Goal: Task Accomplishment & Management: Manage account settings

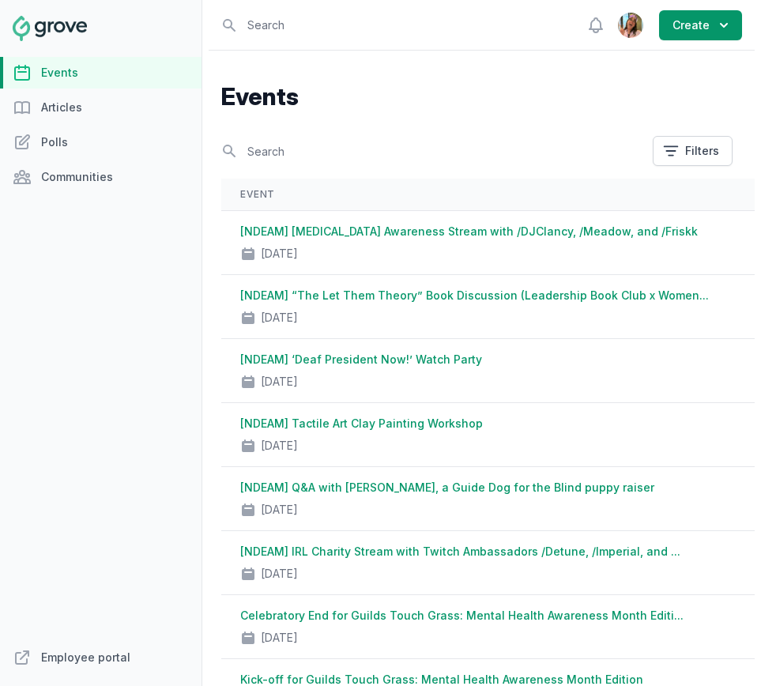
scroll to position [3, 0]
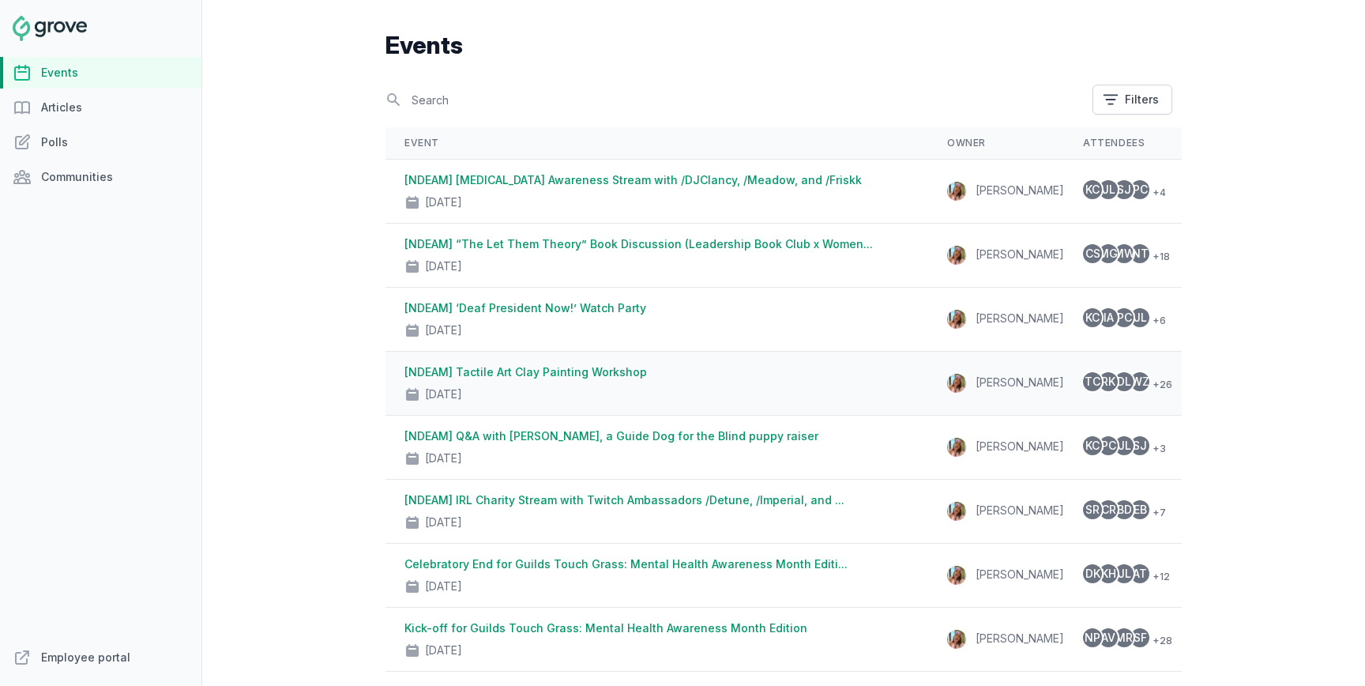
scroll to position [79, 0]
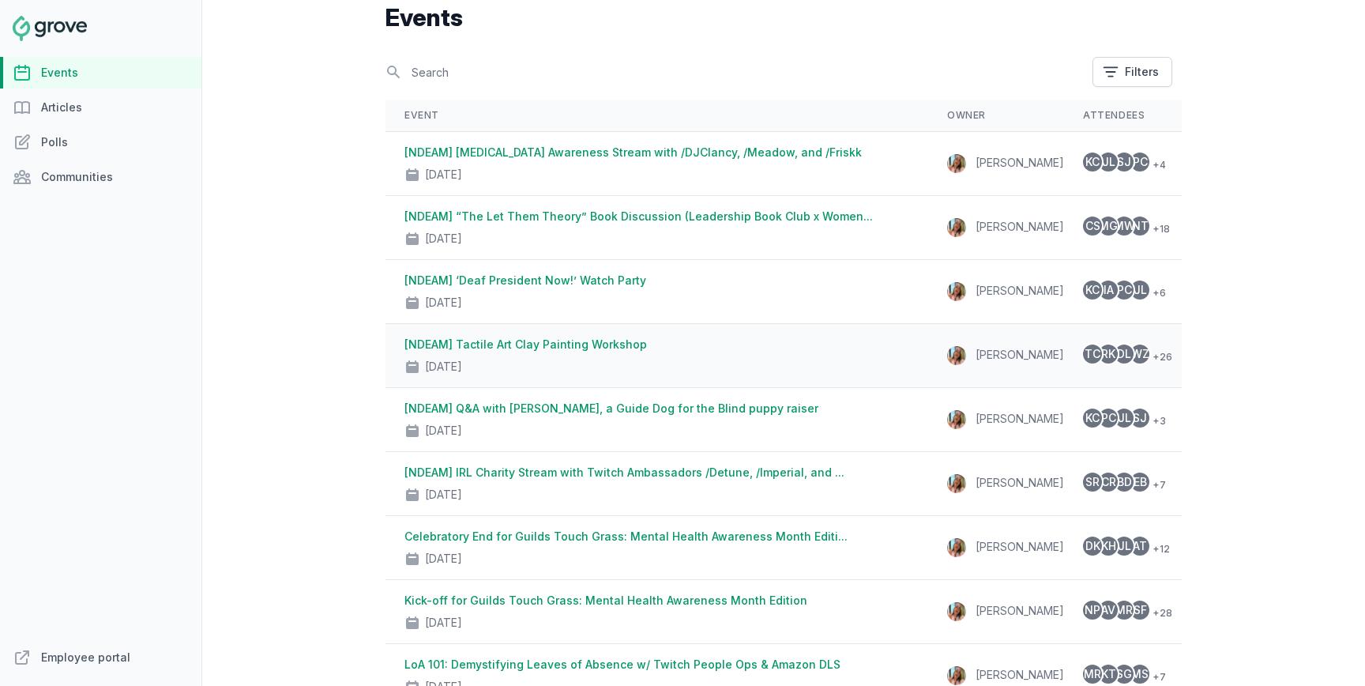
click at [819, 352] on div "[NDEAM] Tactile Art Clay Painting Workshop [DATE]" at bounding box center [657, 356] width 505 height 38
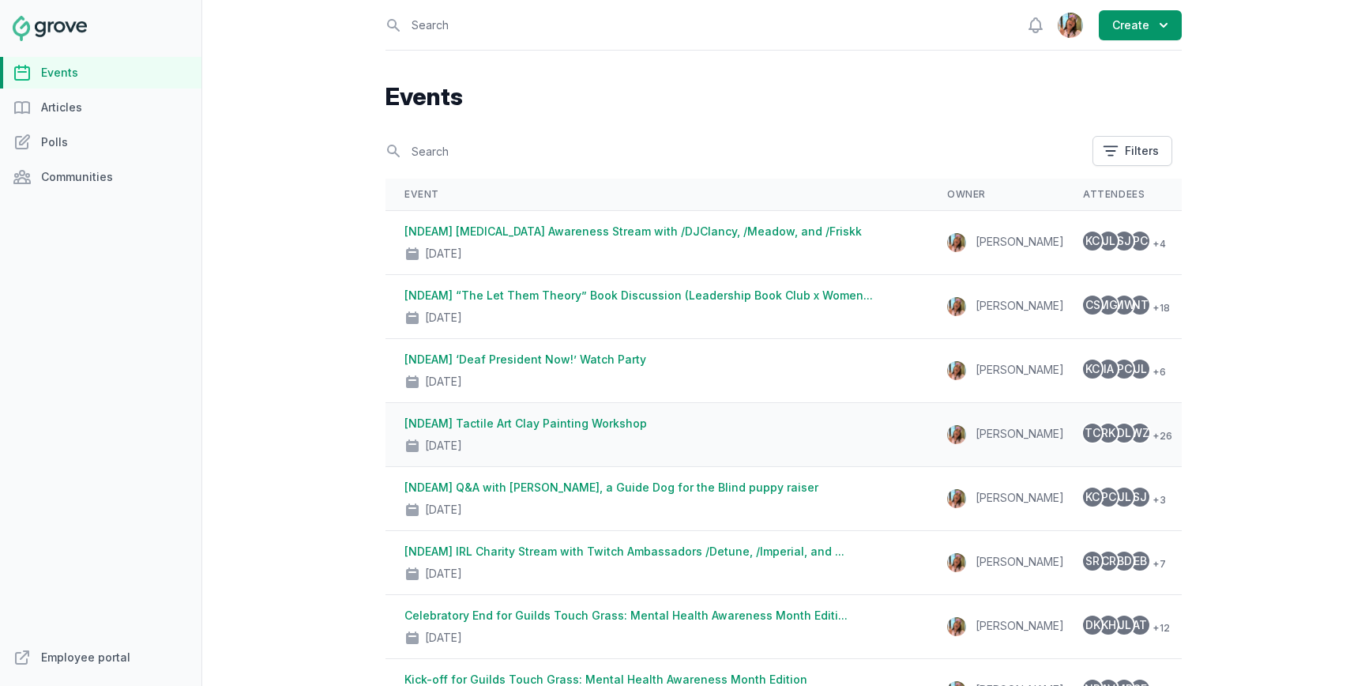
click at [802, 439] on div "[DATE]" at bounding box center [657, 442] width 505 height 22
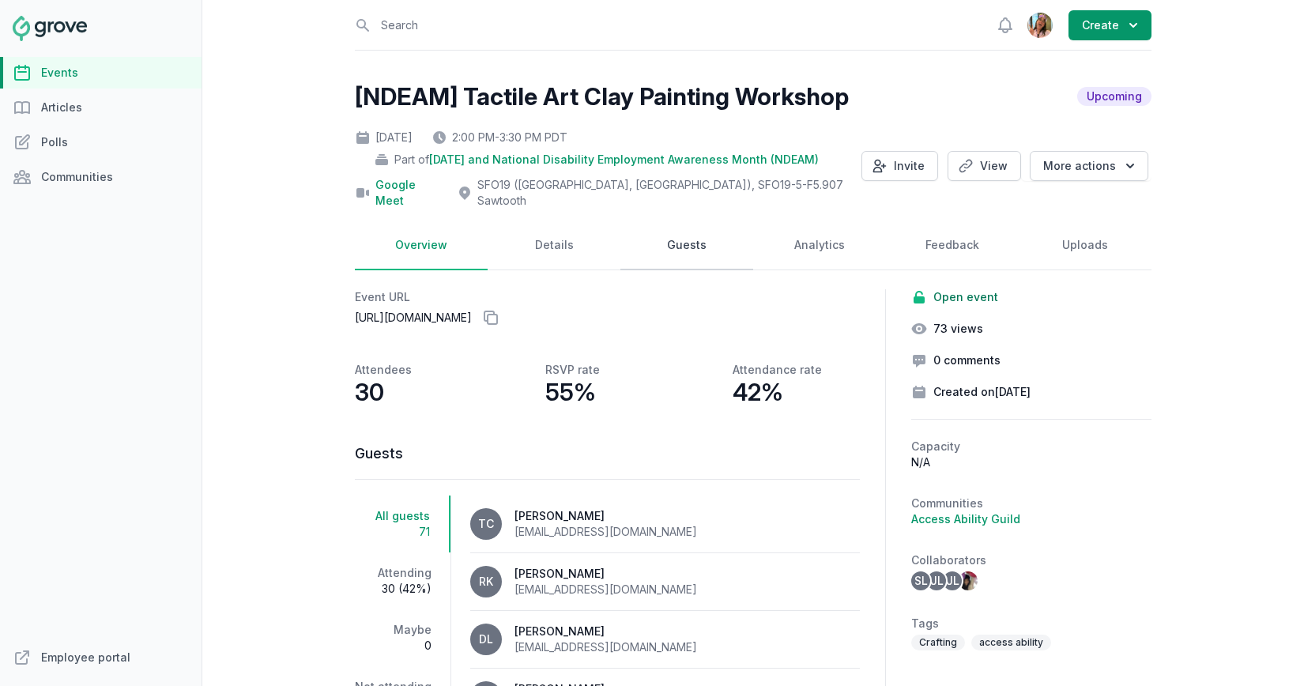
click at [665, 232] on link "Guests" at bounding box center [686, 245] width 133 height 49
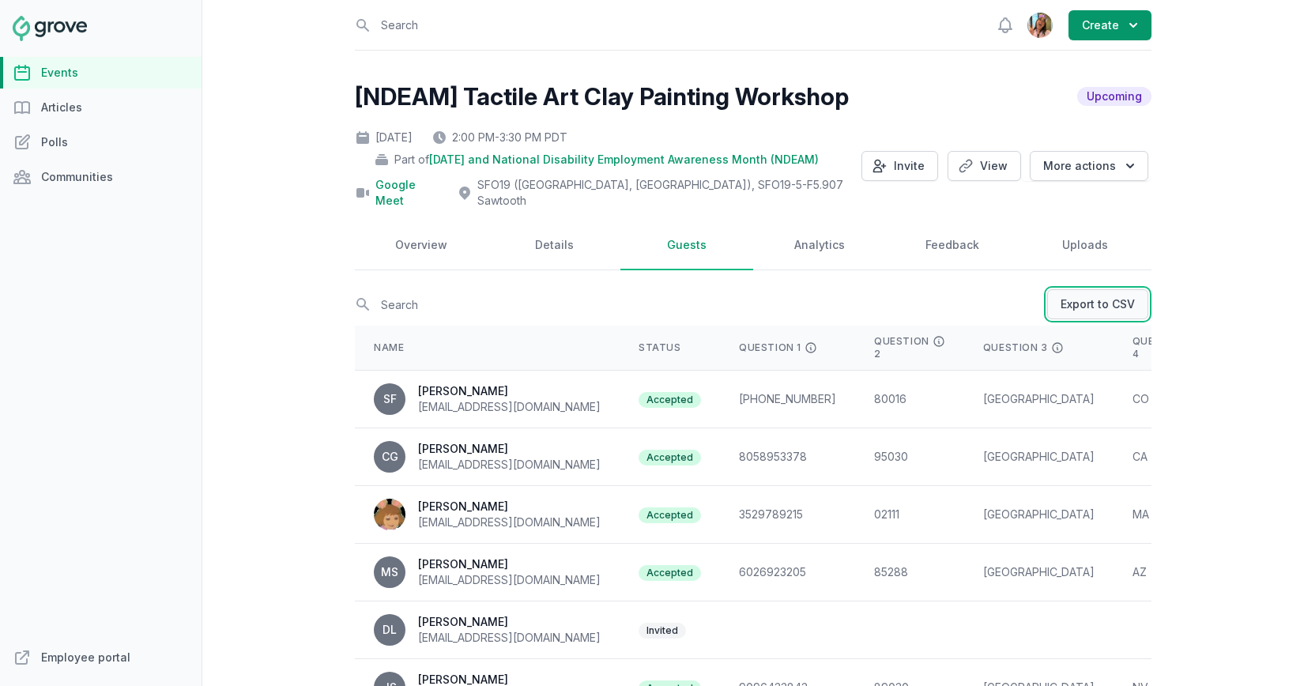
click at [1124, 289] on link "Export to CSV" at bounding box center [1097, 304] width 101 height 30
